Goal: Entertainment & Leisure: Consume media (video, audio)

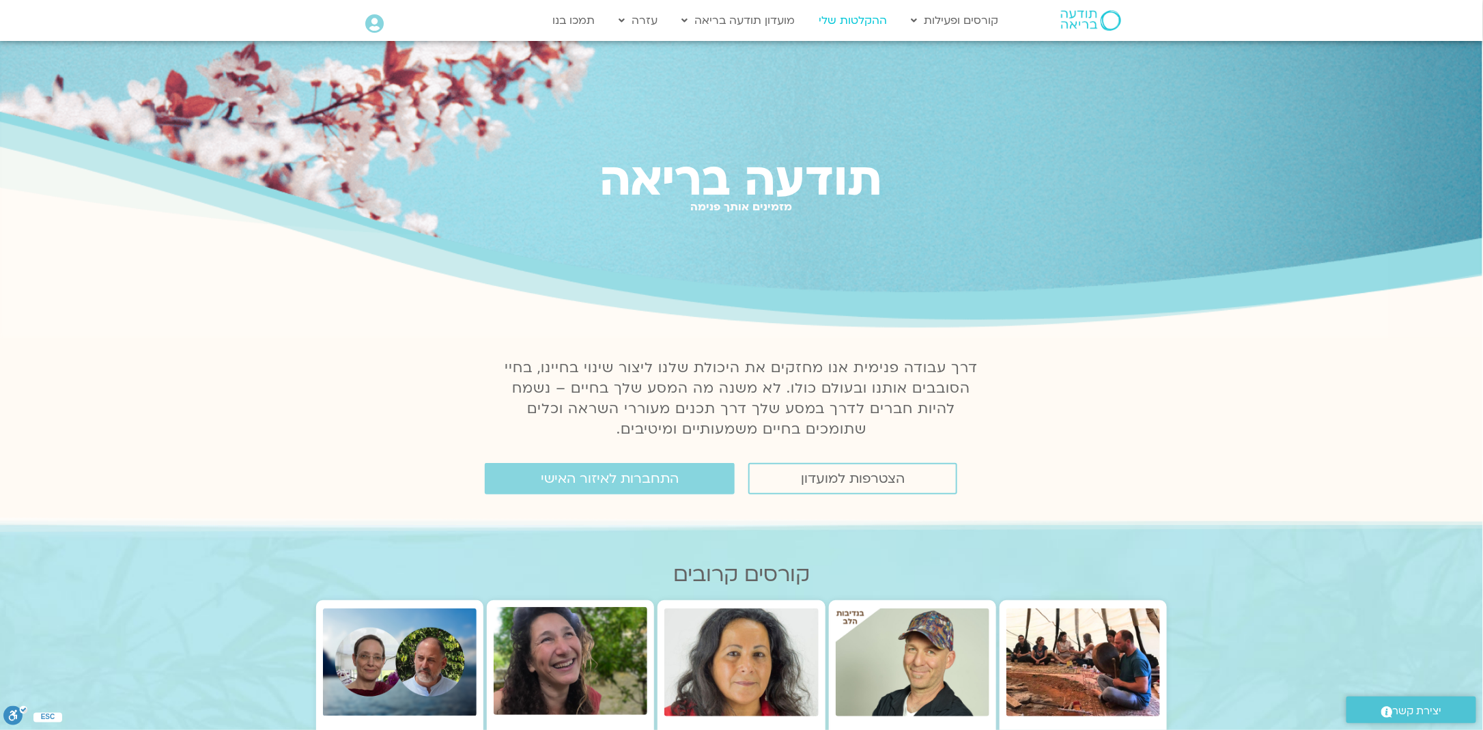
click at [864, 18] on link "ההקלטות שלי" at bounding box center [853, 21] width 82 height 26
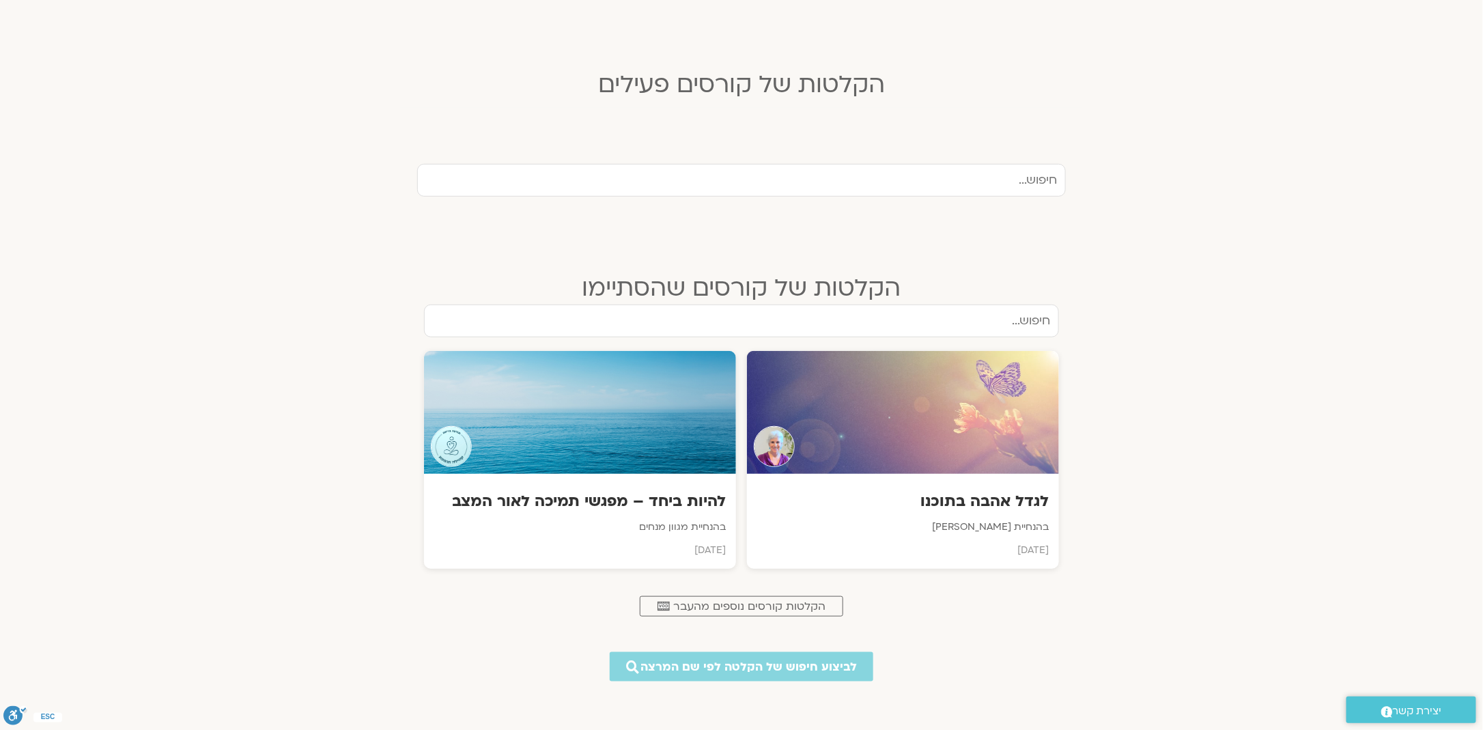
scroll to position [341, 0]
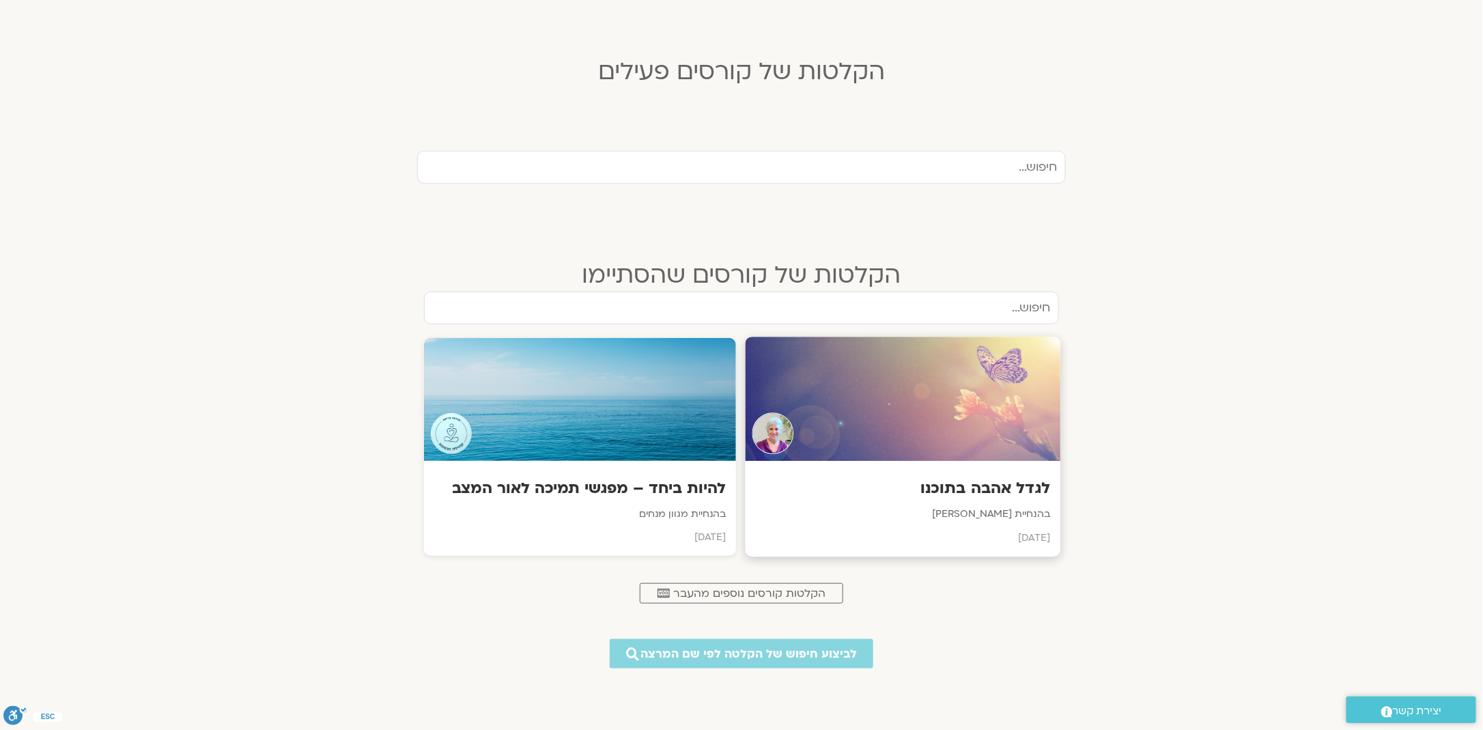
click at [1016, 496] on h3 "לגדל אהבה בתוכנו" at bounding box center [903, 489] width 294 height 21
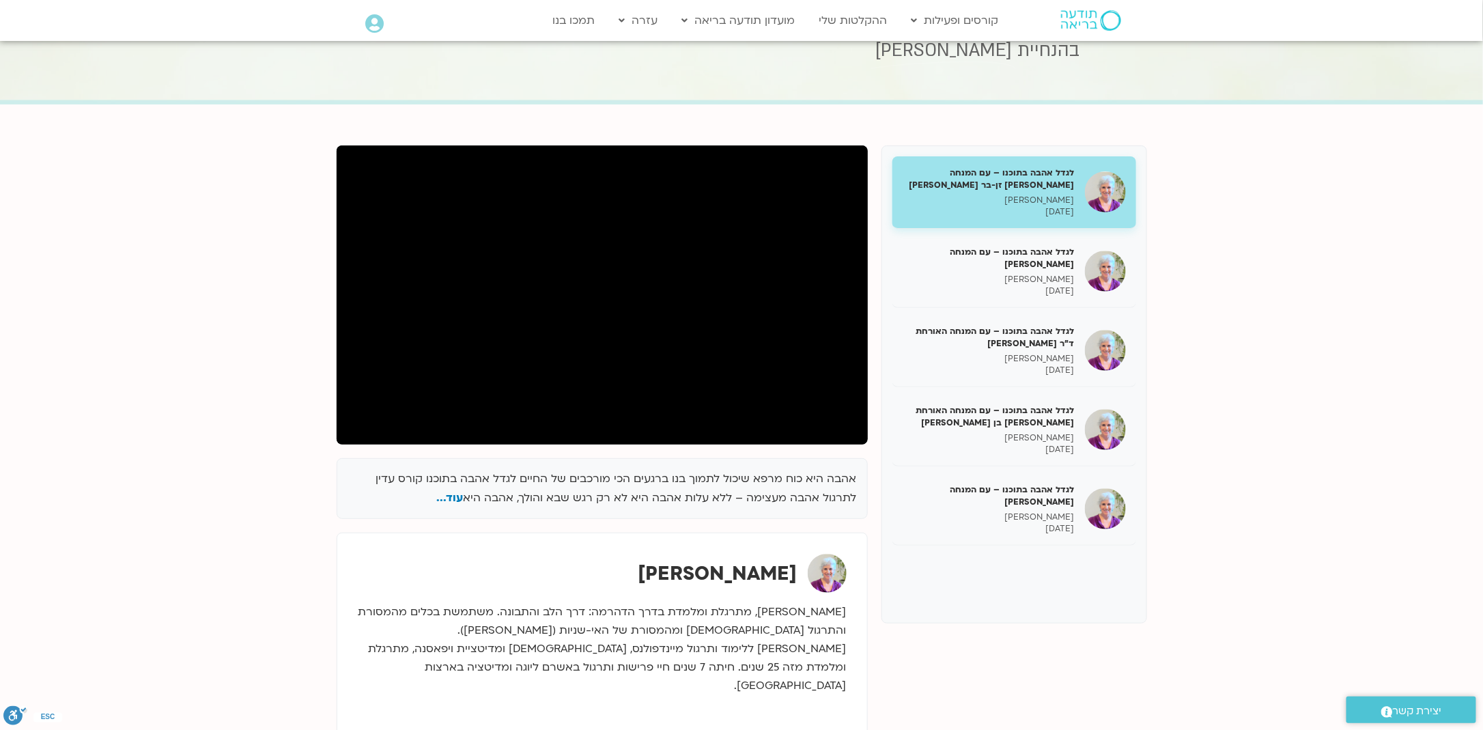
scroll to position [68, 0]
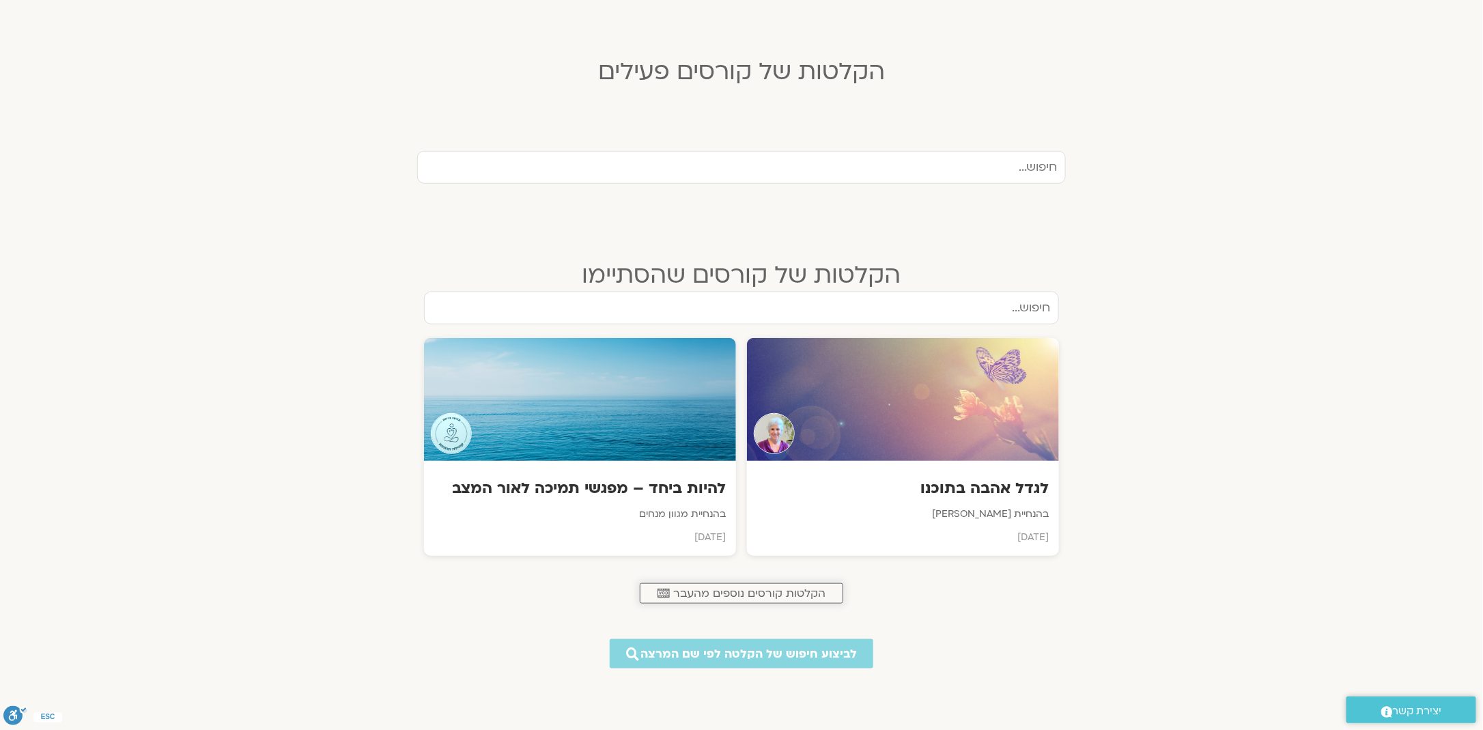
click at [718, 591] on span "הקלטות קורסים נוספים מהעבר" at bounding box center [749, 593] width 152 height 12
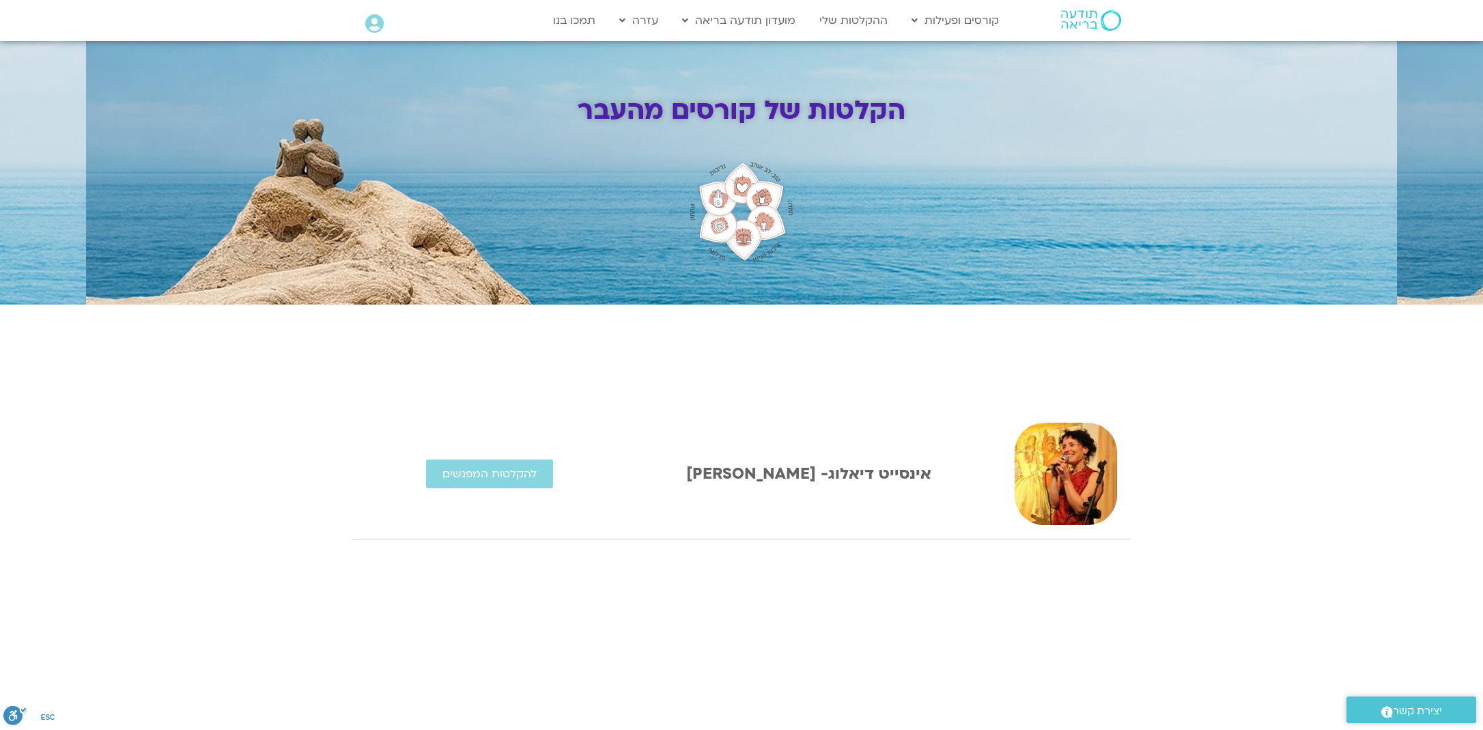
click at [718, 591] on div "אינסייט דיאלוג- אלהיה אייל מור להקלטות המפגשים" at bounding box center [741, 618] width 778 height 432
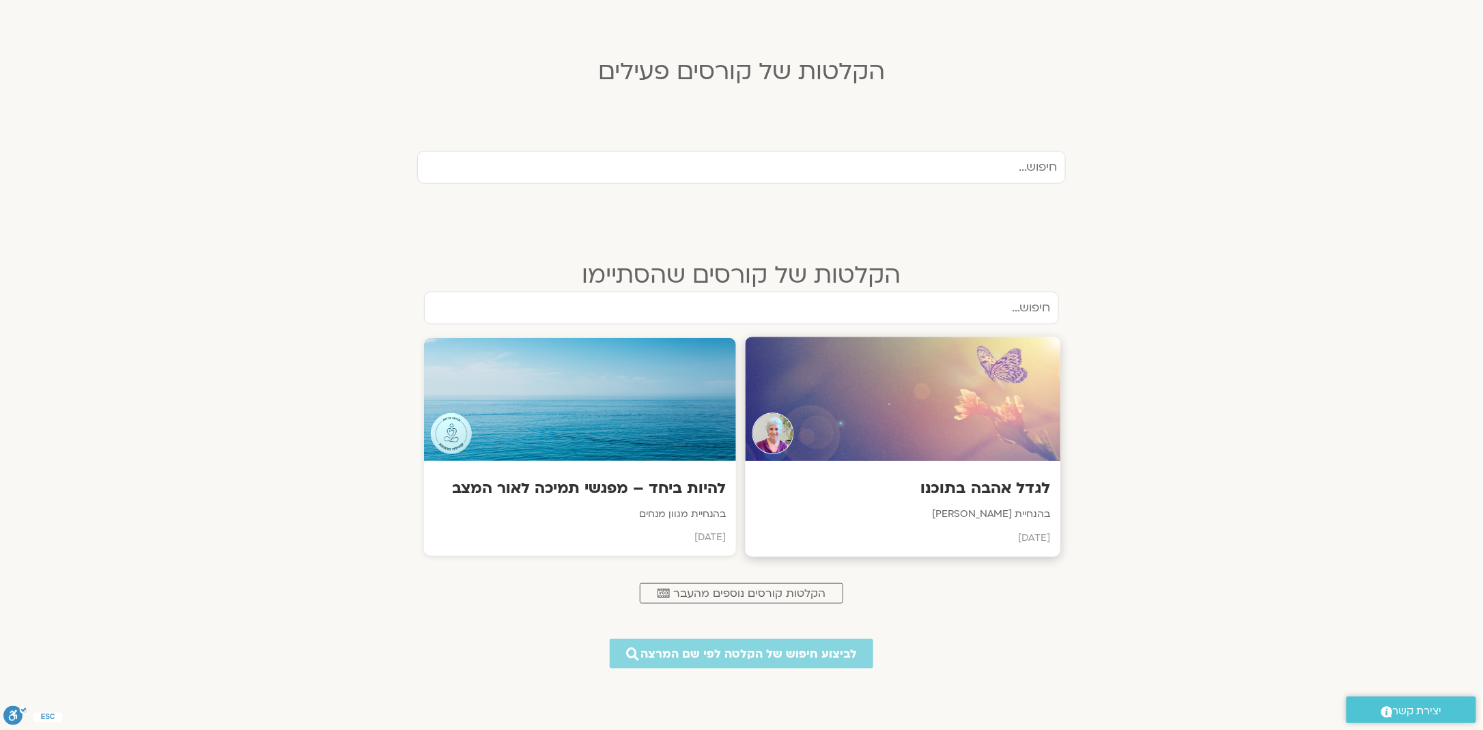
click at [977, 491] on h3 "לגדל אהבה בתוכנו" at bounding box center [903, 489] width 294 height 21
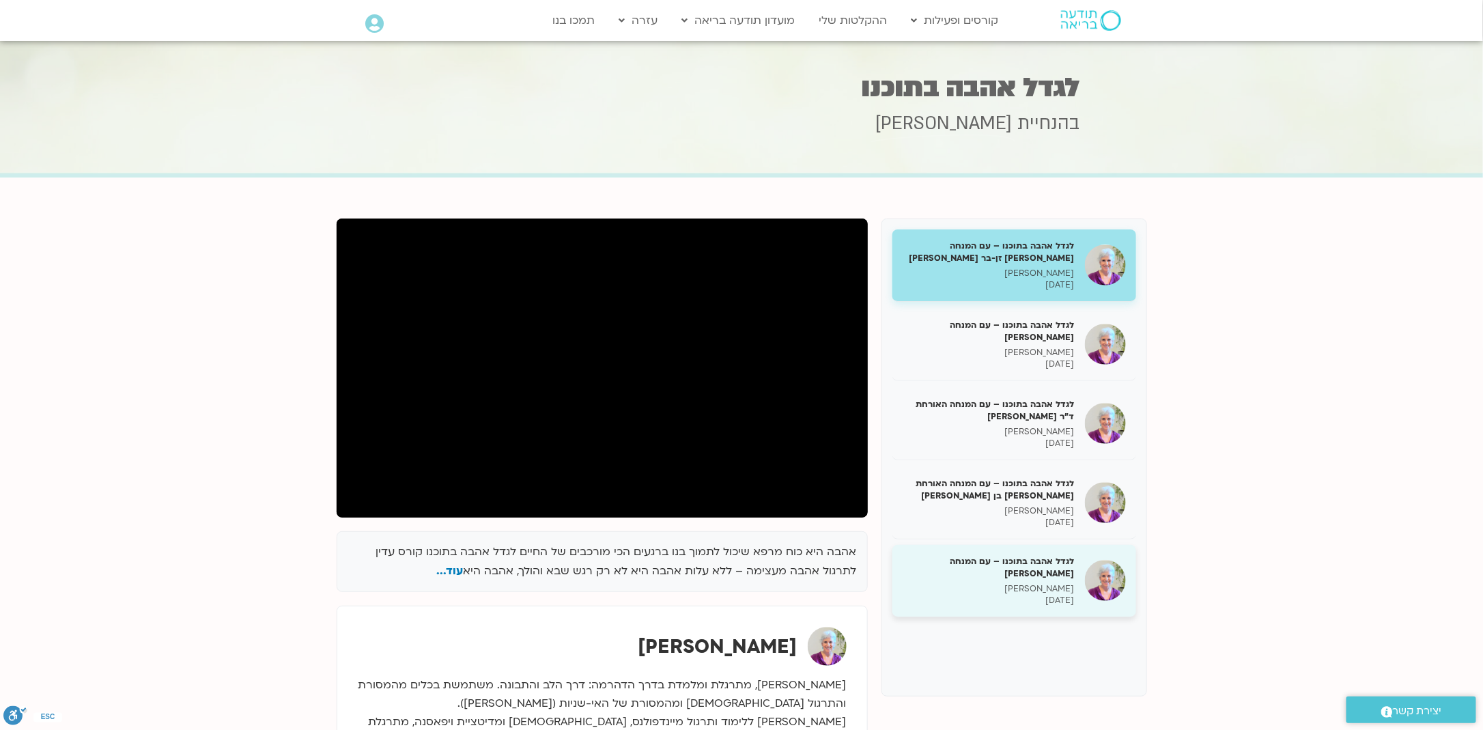
click at [991, 556] on h5 "לגדל אהבה בתוכנו – עם המנחה [PERSON_NAME]" at bounding box center [988, 567] width 172 height 25
